Goal: Task Accomplishment & Management: Manage account settings

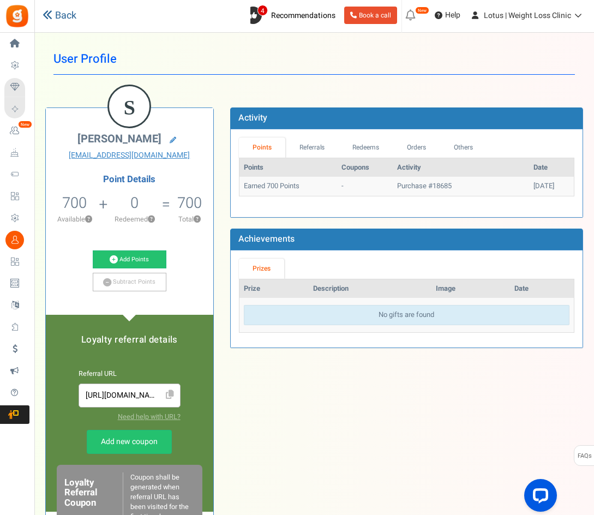
click at [50, 10] on icon at bounding box center [48, 15] width 10 height 10
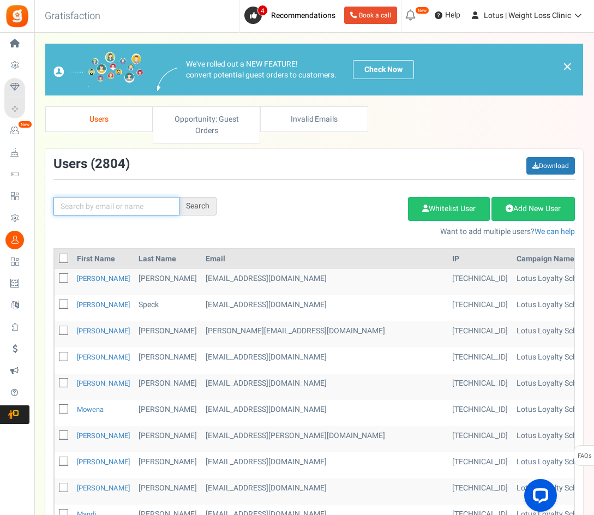
click at [86, 210] on input "text" at bounding box center [116, 206] width 126 height 19
paste input "[EMAIL_ADDRESS][DOMAIN_NAME]"
type input "[EMAIL_ADDRESS][DOMAIN_NAME]"
click at [193, 203] on div "Search" at bounding box center [198, 206] width 37 height 19
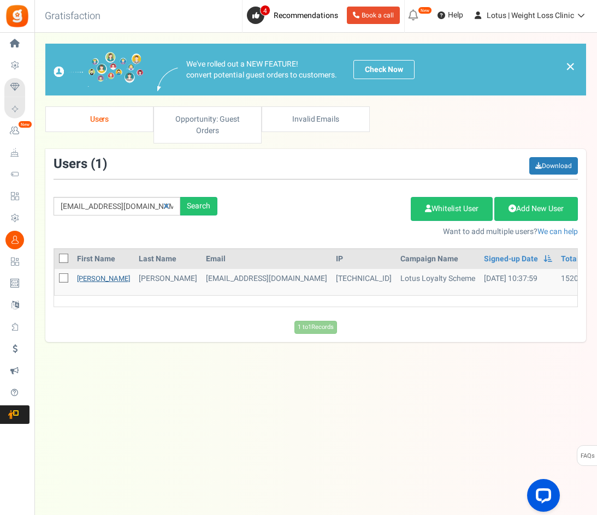
click at [82, 278] on link "[PERSON_NAME]" at bounding box center [103, 278] width 53 height 10
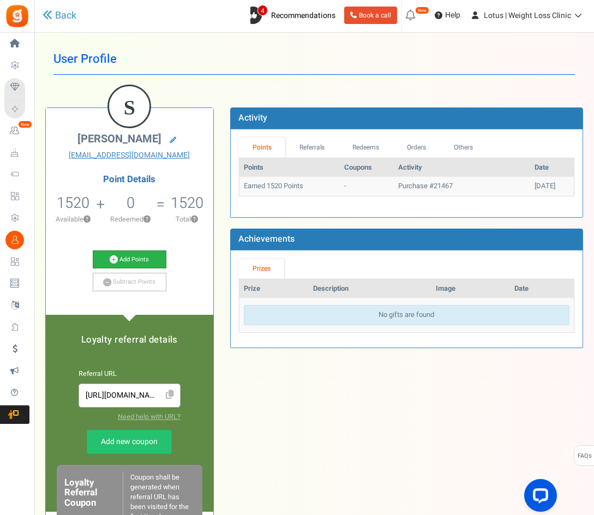
click at [126, 257] on link "Add Points" at bounding box center [130, 260] width 74 height 19
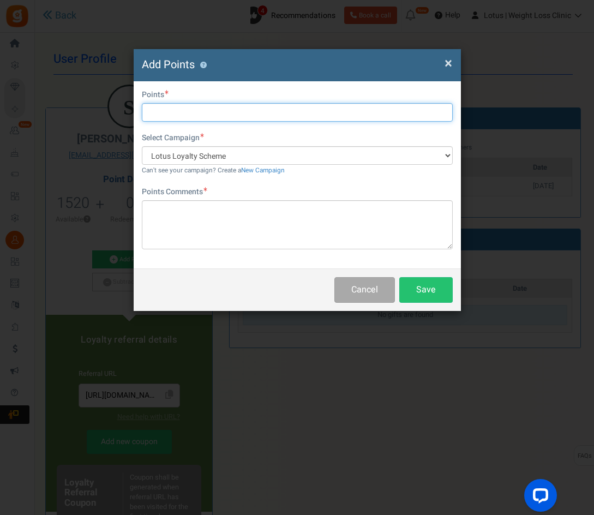
click at [166, 111] on input "text" at bounding box center [297, 112] width 311 height 19
type input "3801"
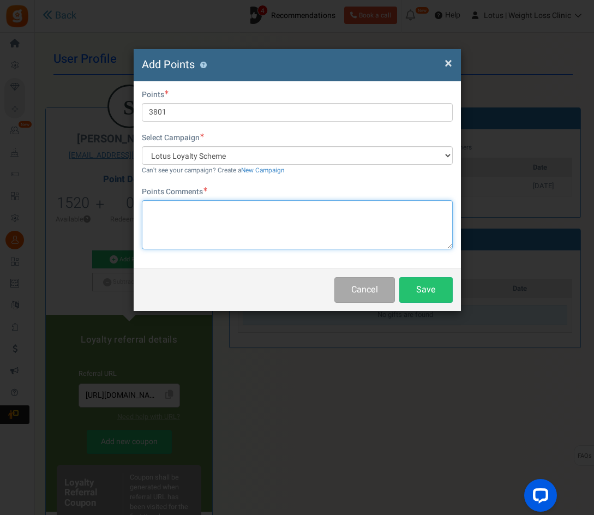
click at [148, 210] on textarea at bounding box center [297, 224] width 311 height 49
type textarea "Payment difference"
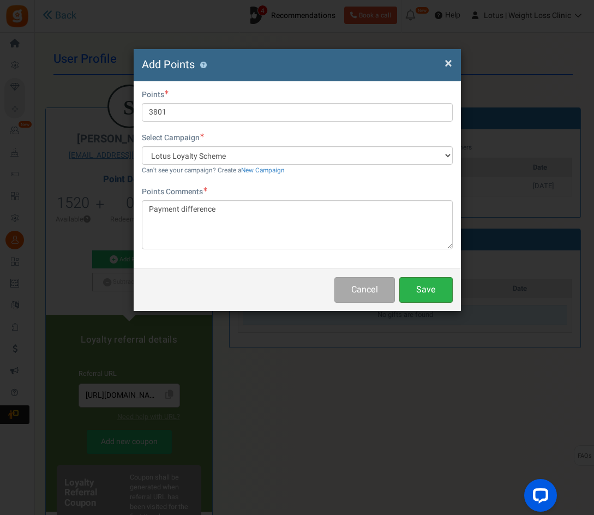
click at [428, 281] on button "Save" at bounding box center [426, 290] width 53 height 26
